Goal: Information Seeking & Learning: Find specific fact

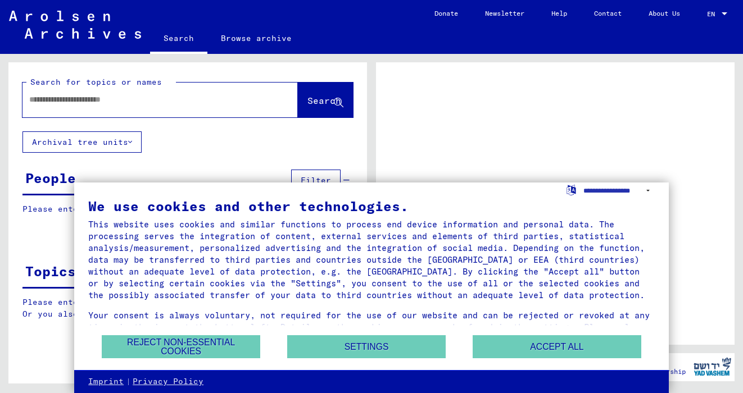
click at [123, 99] on input "text" at bounding box center [150, 100] width 242 height 12
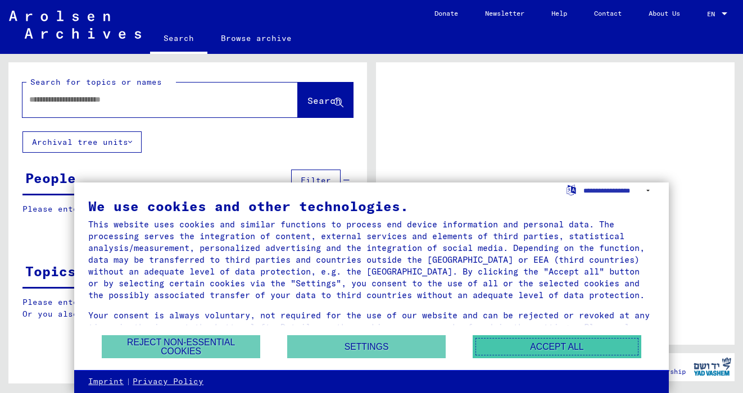
click at [510, 355] on button "Accept all" at bounding box center [557, 347] width 169 height 23
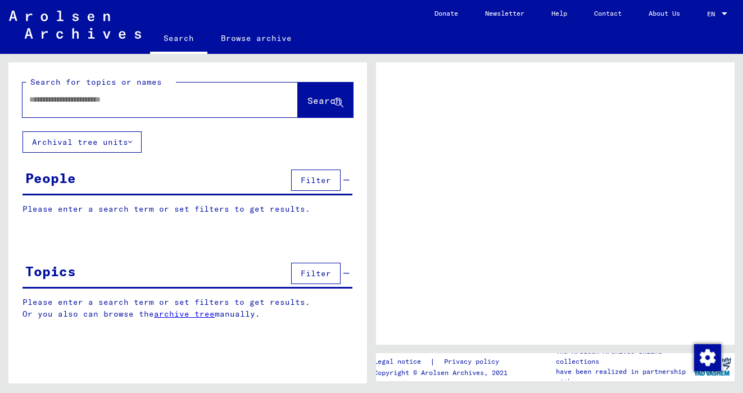
click at [251, 111] on div at bounding box center [146, 99] width 248 height 25
click at [182, 99] on input "text" at bounding box center [150, 100] width 242 height 12
type input "*********"
click at [308, 112] on button "Search" at bounding box center [325, 100] width 55 height 35
click at [320, 102] on span "Search" at bounding box center [324, 100] width 34 height 11
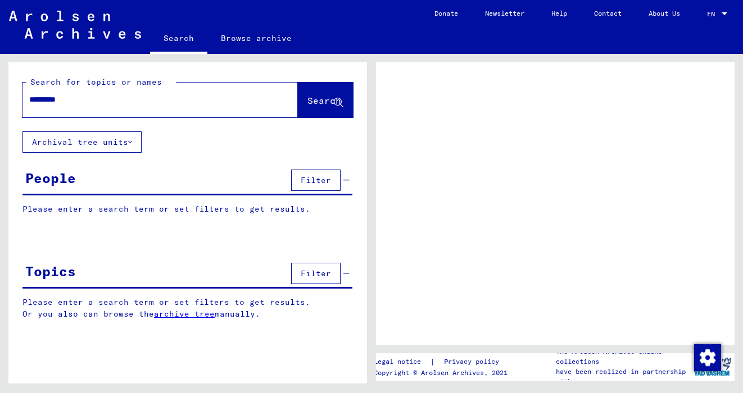
click at [320, 102] on span "Search" at bounding box center [324, 100] width 34 height 11
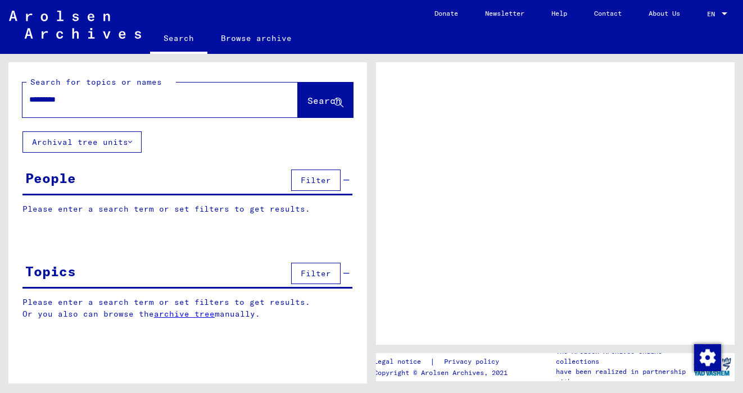
click at [320, 102] on span "Search" at bounding box center [324, 100] width 34 height 11
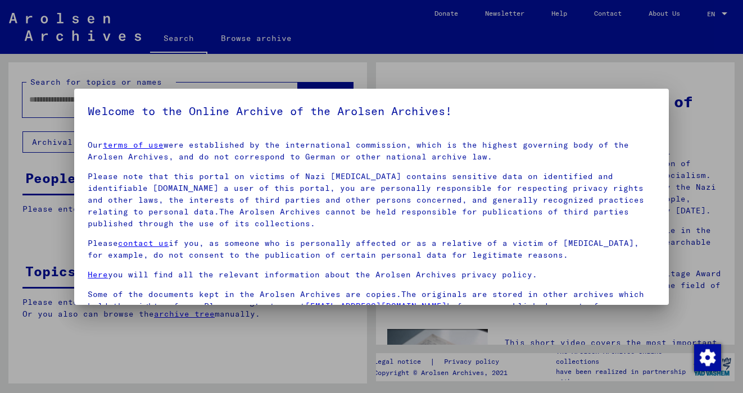
scroll to position [12, 0]
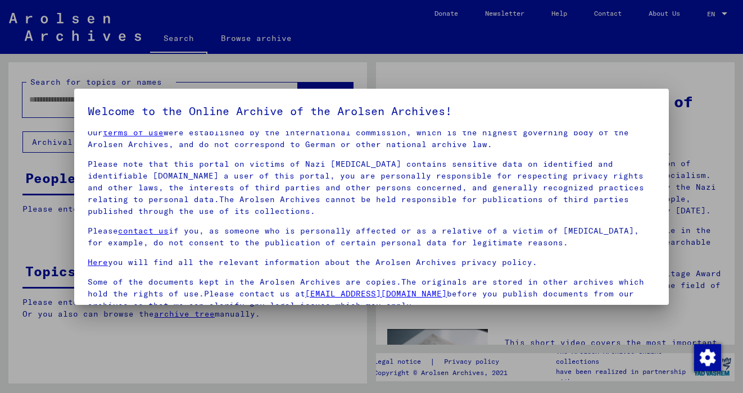
click at [529, 207] on p "Please note that this portal on victims of Nazi [MEDICAL_DATA] contains sensiti…" at bounding box center [372, 187] width 568 height 59
